Goal: Task Accomplishment & Management: Manage account settings

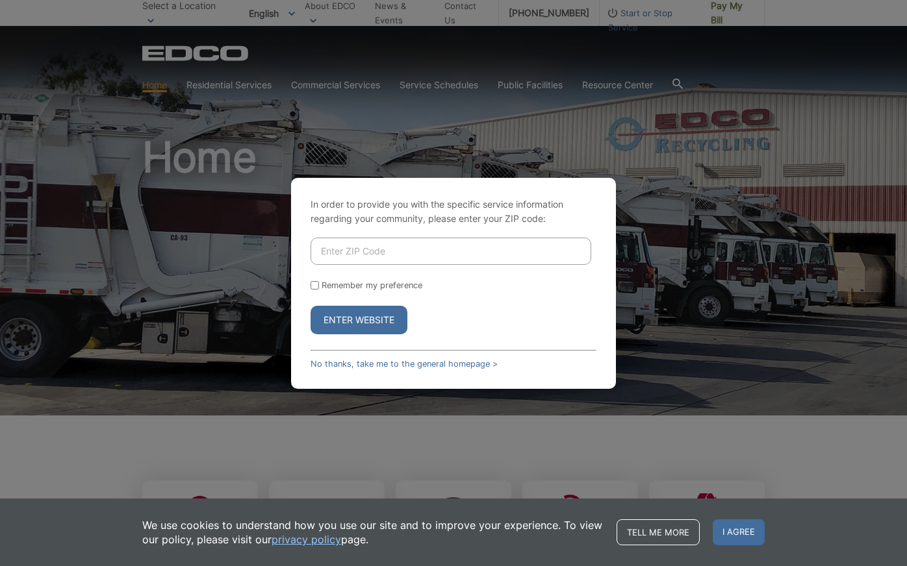
drag, startPoint x: 332, startPoint y: 244, endPoint x: 325, endPoint y: 240, distance: 7.3
click at [332, 244] on input "Enter ZIP Code" at bounding box center [450, 251] width 281 height 27
type input "92118"
click at [315, 287] on input "Remember my preference" at bounding box center [314, 285] width 8 height 8
checkbox input "true"
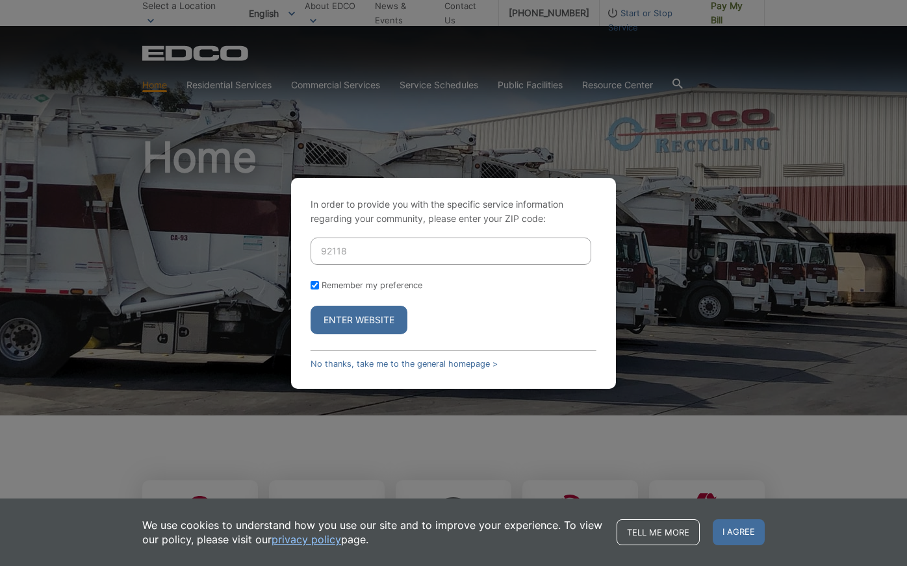
click at [340, 323] on button "Enter Website" at bounding box center [358, 320] width 97 height 29
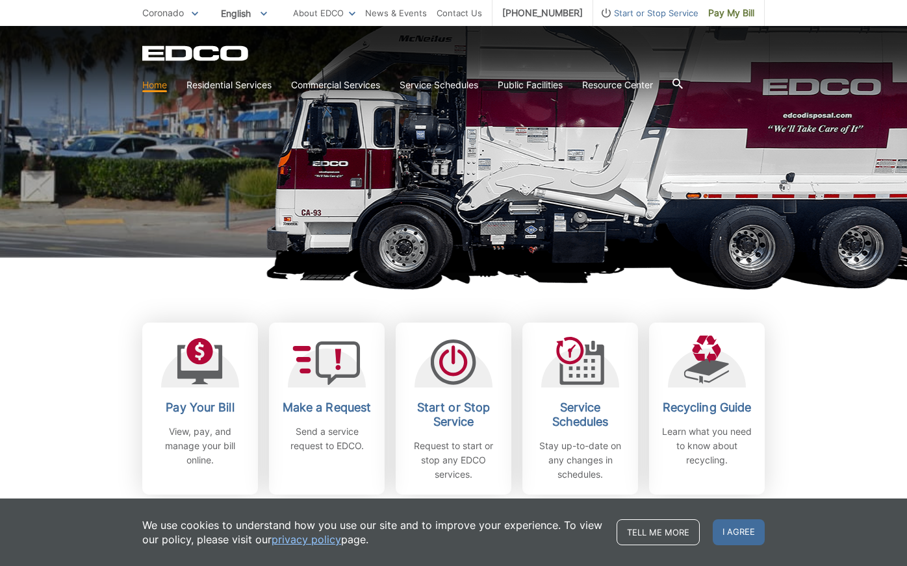
scroll to position [162, 0]
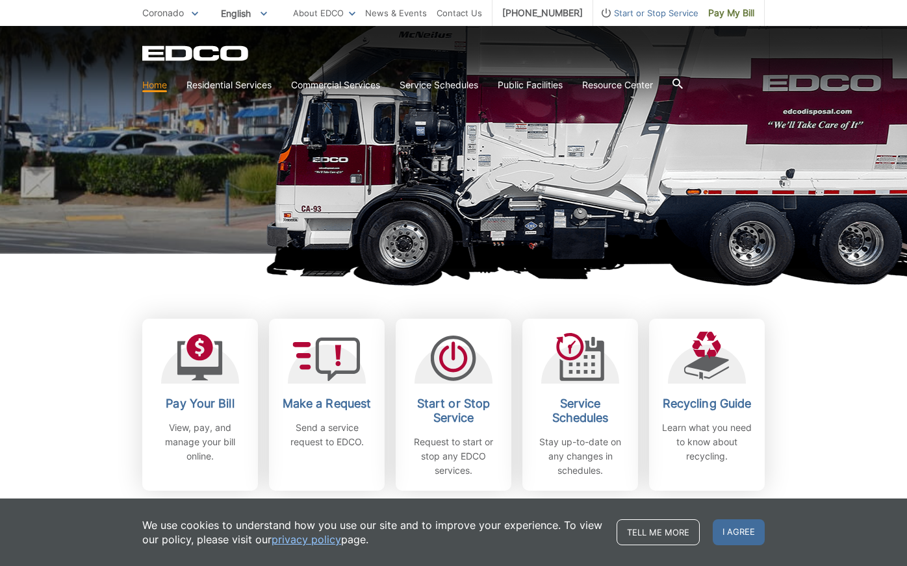
drag, startPoint x: 737, startPoint y: 538, endPoint x: 726, endPoint y: 530, distance: 14.1
click at [733, 535] on span "I agree" at bounding box center [739, 533] width 52 height 26
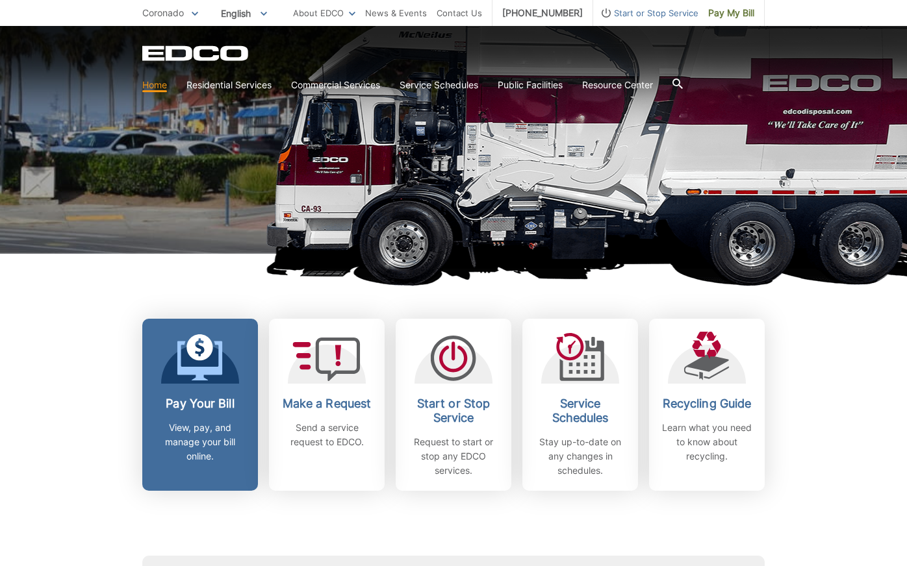
click at [209, 436] on p "View, pay, and manage your bill online." at bounding box center [200, 442] width 96 height 43
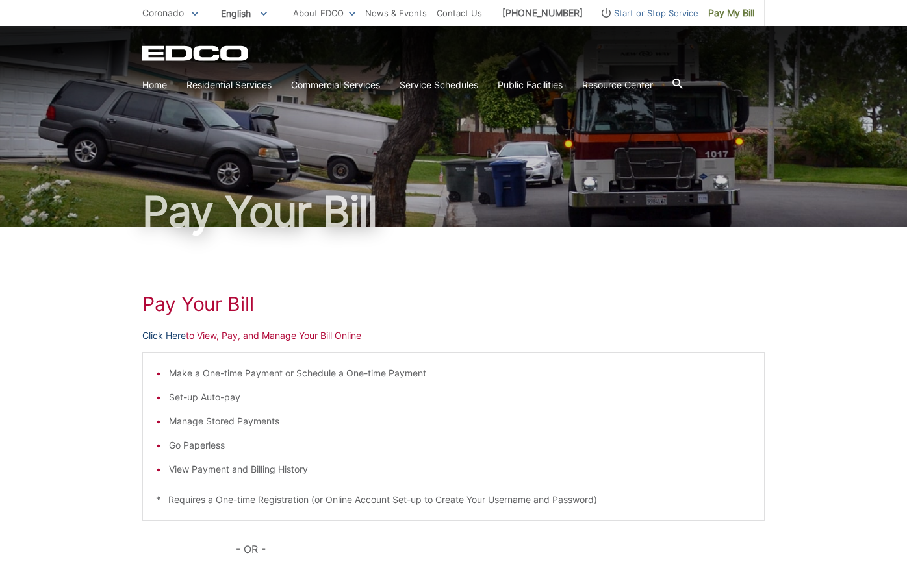
click at [168, 336] on link "Click Here" at bounding box center [164, 336] width 44 height 14
